Goal: Task Accomplishment & Management: Manage account settings

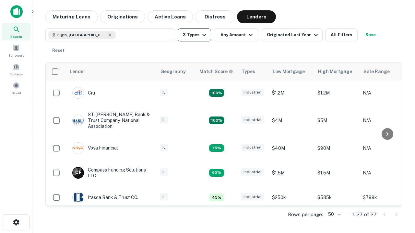
click at [194, 35] on button "3 Types" at bounding box center [194, 35] width 33 height 13
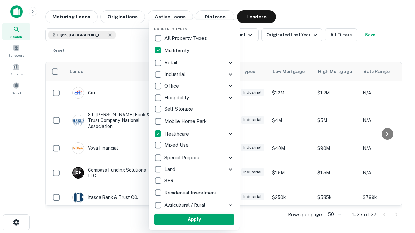
click at [194, 220] on button "Apply" at bounding box center [194, 220] width 80 height 12
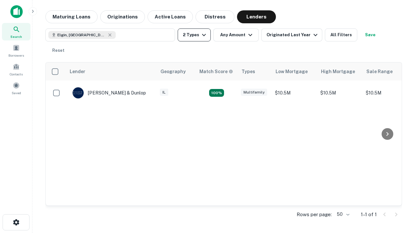
click at [194, 35] on button "2 Types" at bounding box center [194, 35] width 33 height 13
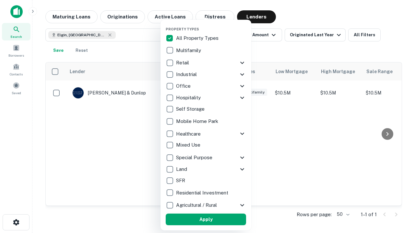
click at [206, 220] on button "Apply" at bounding box center [206, 220] width 80 height 12
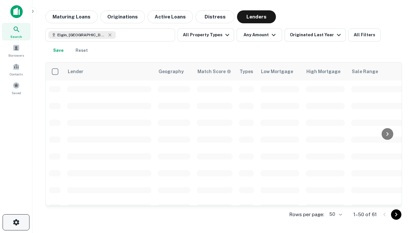
click at [16, 223] on icon "button" at bounding box center [16, 223] width 8 height 8
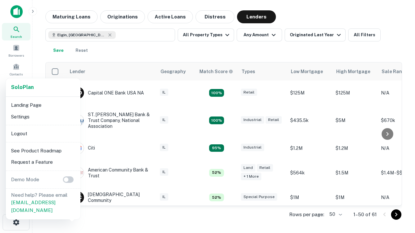
click at [43, 133] on li "Logout" at bounding box center [42, 134] width 69 height 12
